Goal: Task Accomplishment & Management: Manage account settings

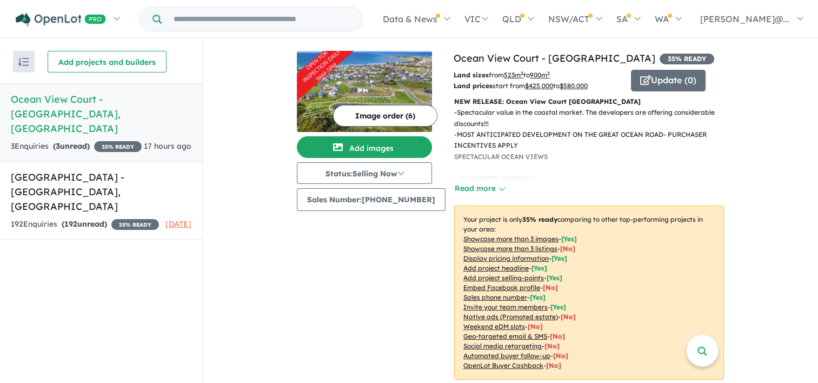
click at [86, 141] on strong "( 3 unread)" at bounding box center [71, 146] width 37 height 10
click at [125, 106] on h5 "[GEOGRAPHIC_DATA] - [GEOGRAPHIC_DATA] , [GEOGRAPHIC_DATA]" at bounding box center [101, 114] width 181 height 44
click at [84, 141] on strong "( 3 unread)" at bounding box center [71, 146] width 37 height 10
click at [183, 98] on h5 "Ocean View Court - Apollo Bay , VIC" at bounding box center [101, 114] width 181 height 44
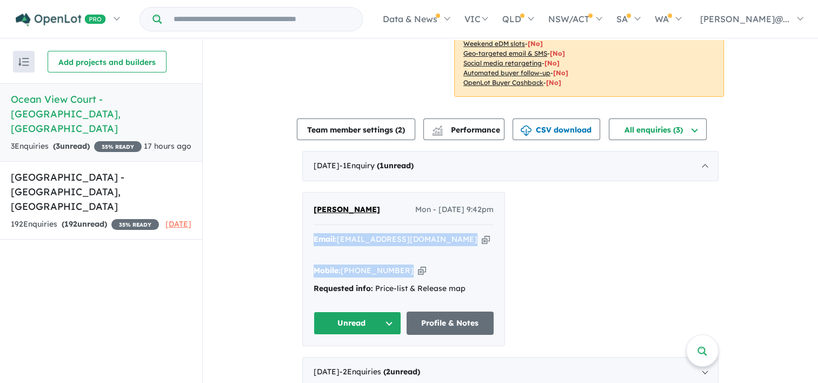
drag, startPoint x: 309, startPoint y: 238, endPoint x: 459, endPoint y: 255, distance: 150.6
click at [459, 255] on div "Dolf Diedericks Mon - 22/09/2025, 9:42pm Email: dolf.diedericks@icloud.com Copi…" at bounding box center [404, 268] width 202 height 153
drag, startPoint x: 459, startPoint y: 255, endPoint x: 449, endPoint y: 252, distance: 10.8
copy div "Email: dolf.diedericks@icloud.com Copied! Mobile: +61 425 445 230 Copied!"
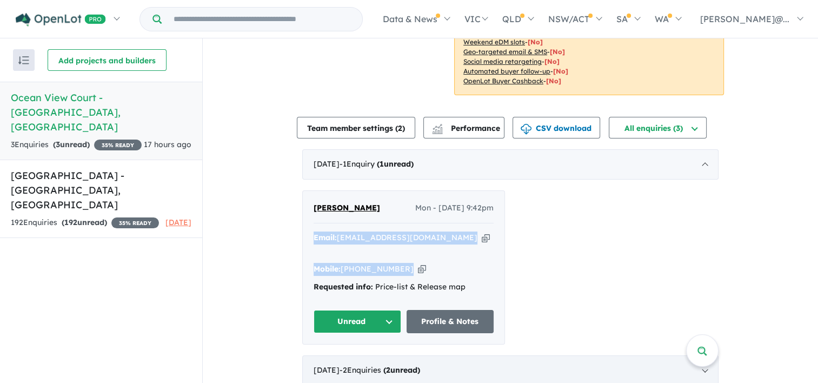
click at [420, 365] on strong "( 2 unread)" at bounding box center [401, 370] width 37 height 10
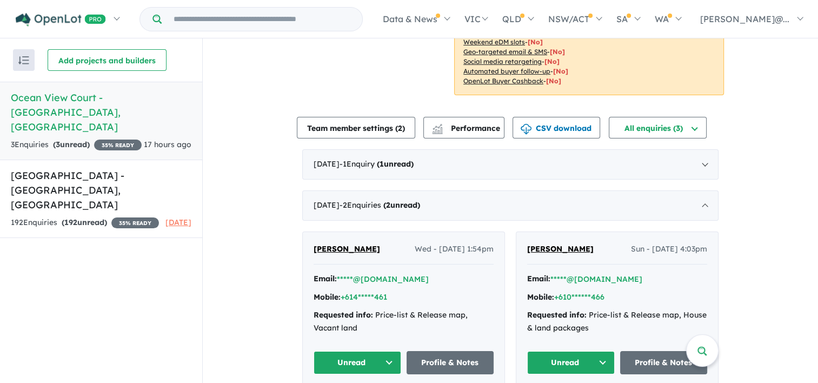
click at [375, 363] on button "Unread" at bounding box center [357, 362] width 88 height 23
click at [389, 359] on button "Unread" at bounding box center [357, 362] width 88 height 23
click at [365, 359] on button "Unread" at bounding box center [357, 362] width 88 height 23
click at [387, 358] on button "Unread" at bounding box center [357, 362] width 88 height 23
click at [338, 249] on span "[PERSON_NAME]" at bounding box center [346, 249] width 66 height 10
